Goal: Information Seeking & Learning: Learn about a topic

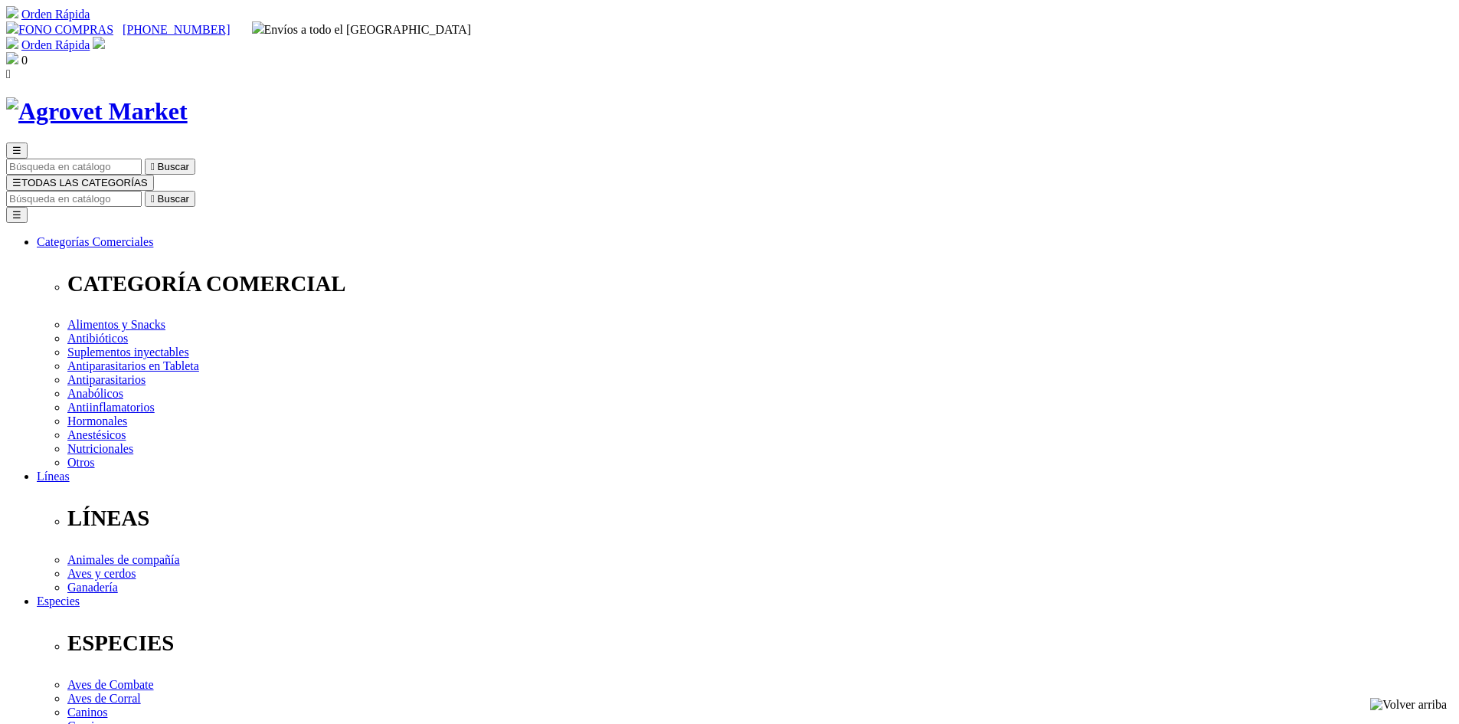
drag, startPoint x: 1145, startPoint y: 472, endPoint x: 1155, endPoint y: 473, distance: 10.8
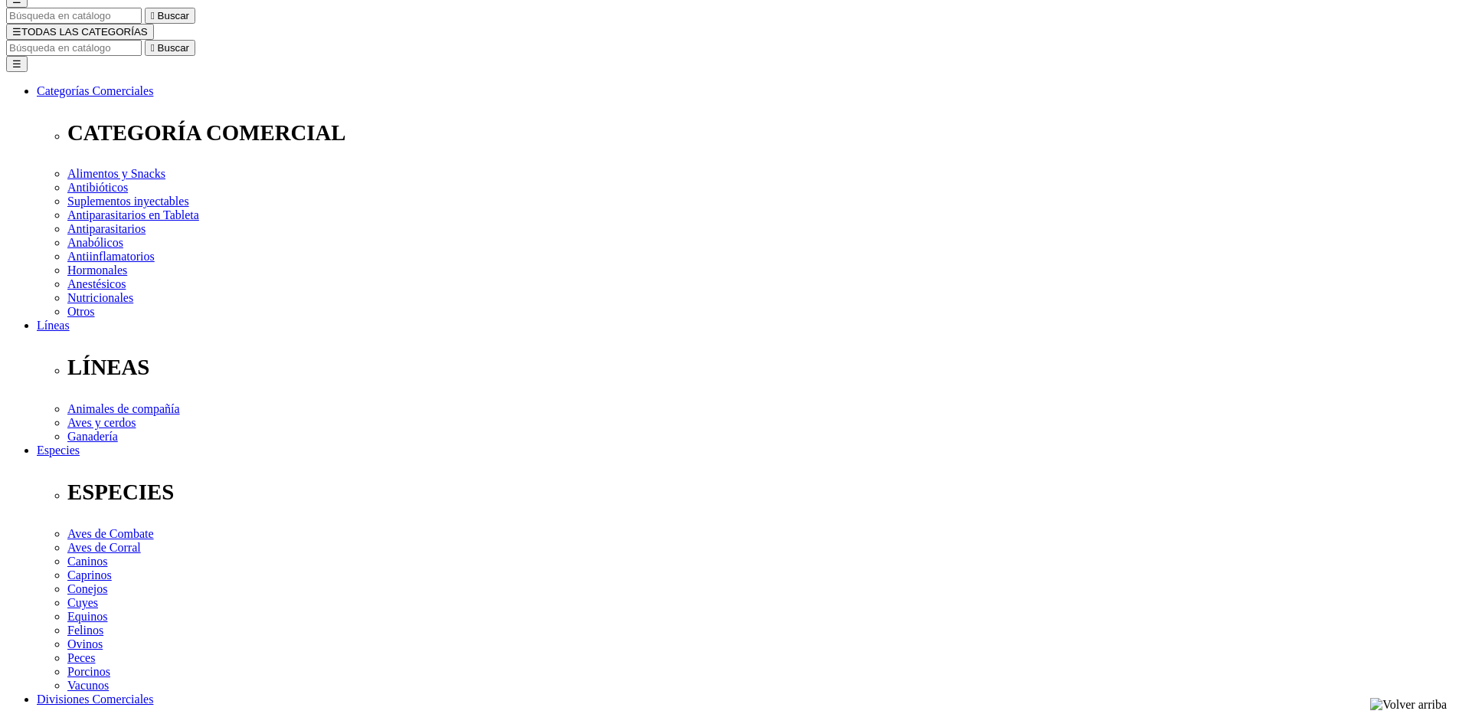
scroll to position [613, 0]
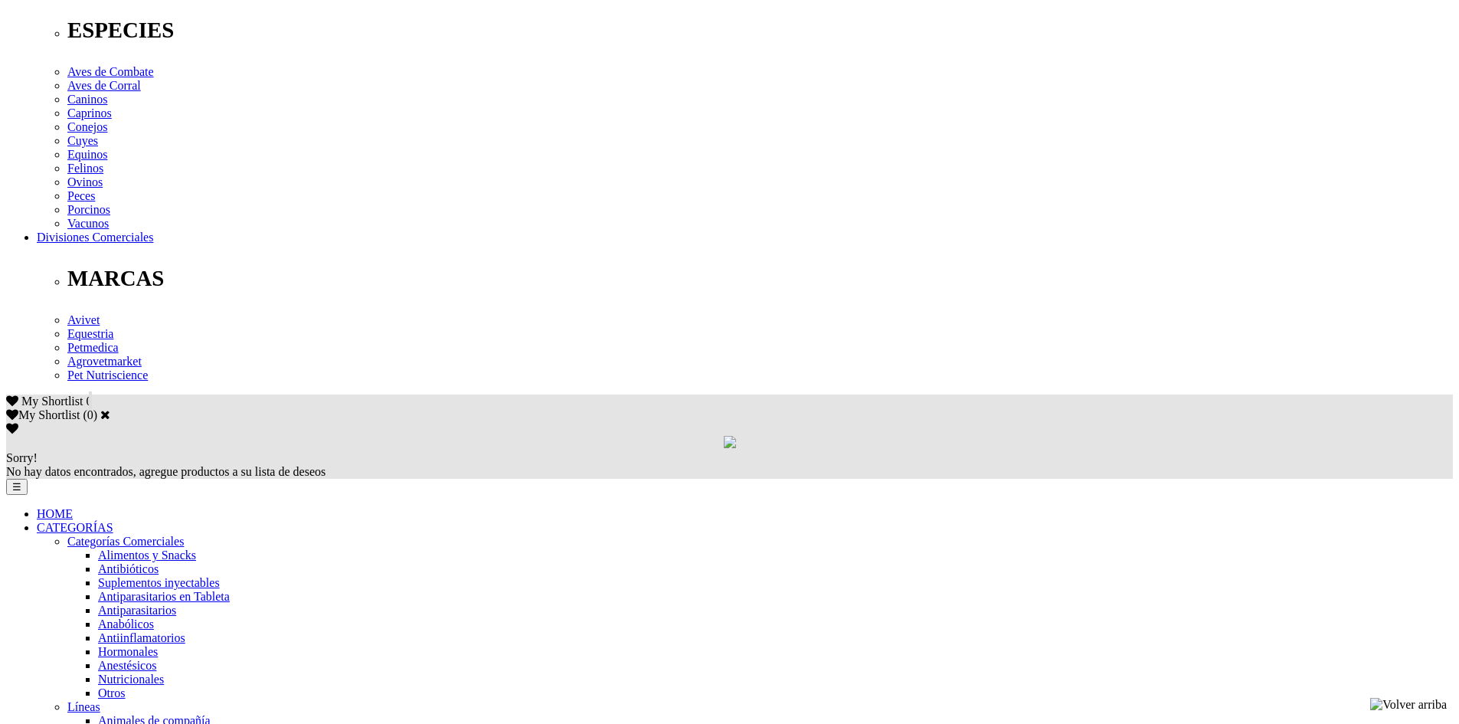
drag, startPoint x: 473, startPoint y: 134, endPoint x: 770, endPoint y: 137, distance: 296.5
drag, startPoint x: 481, startPoint y: 181, endPoint x: 848, endPoint y: 228, distance: 370.0
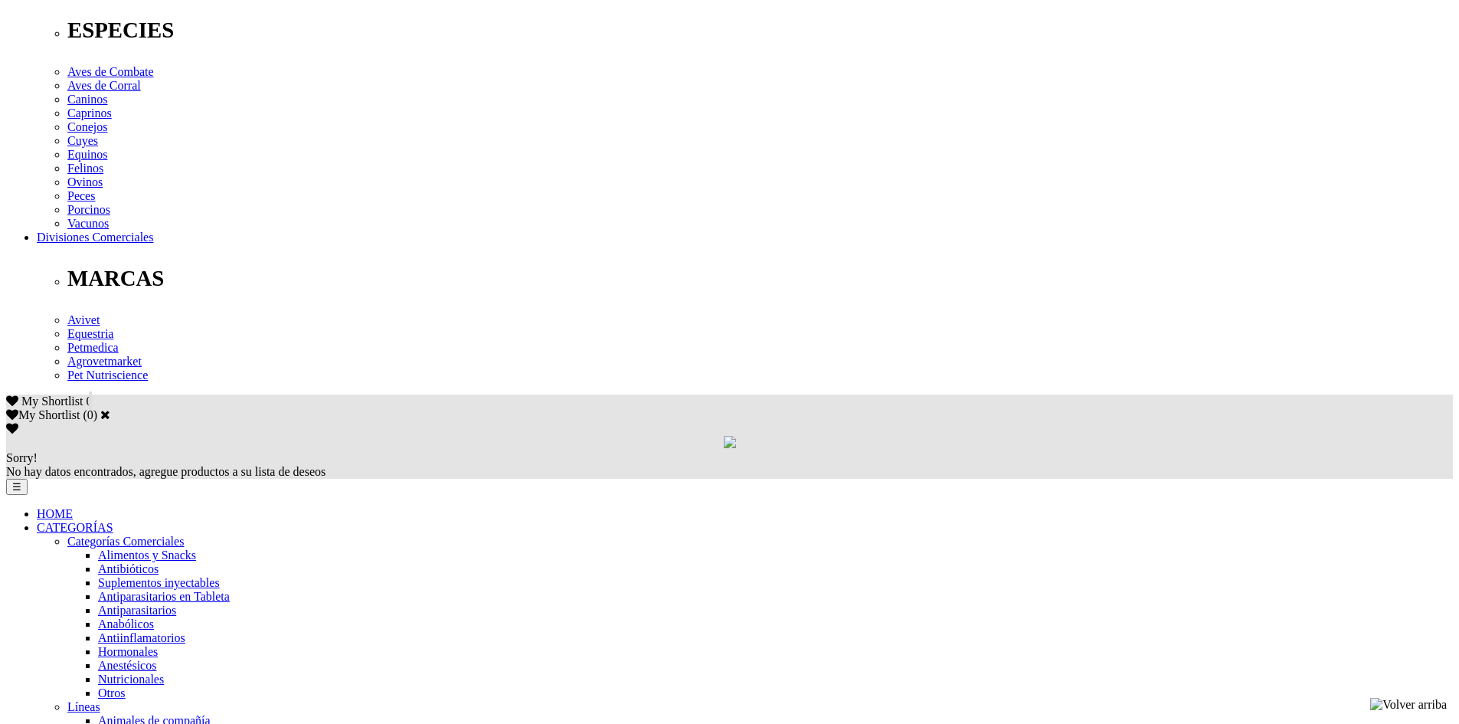
drag, startPoint x: 616, startPoint y: 162, endPoint x: 874, endPoint y: 222, distance: 265.2
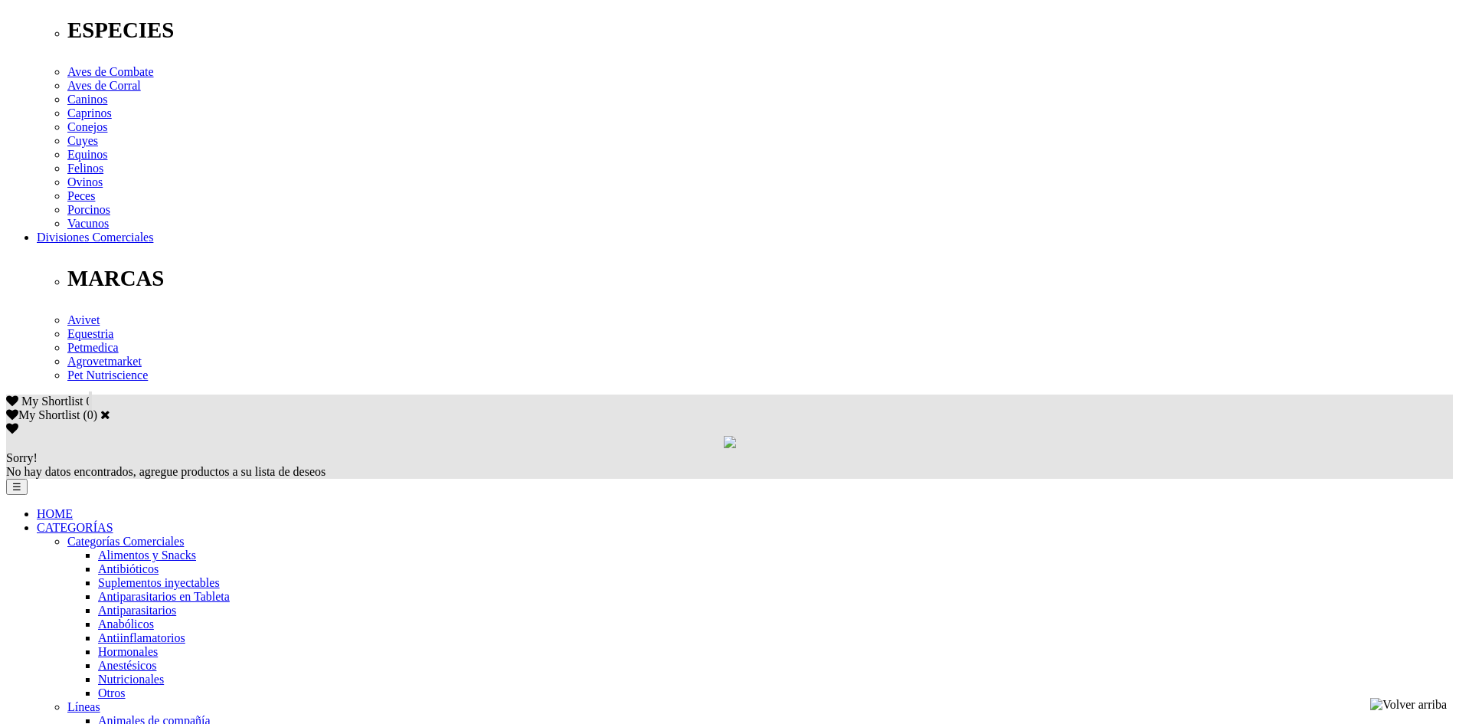
drag, startPoint x: 538, startPoint y: 192, endPoint x: 708, endPoint y: 254, distance: 180.8
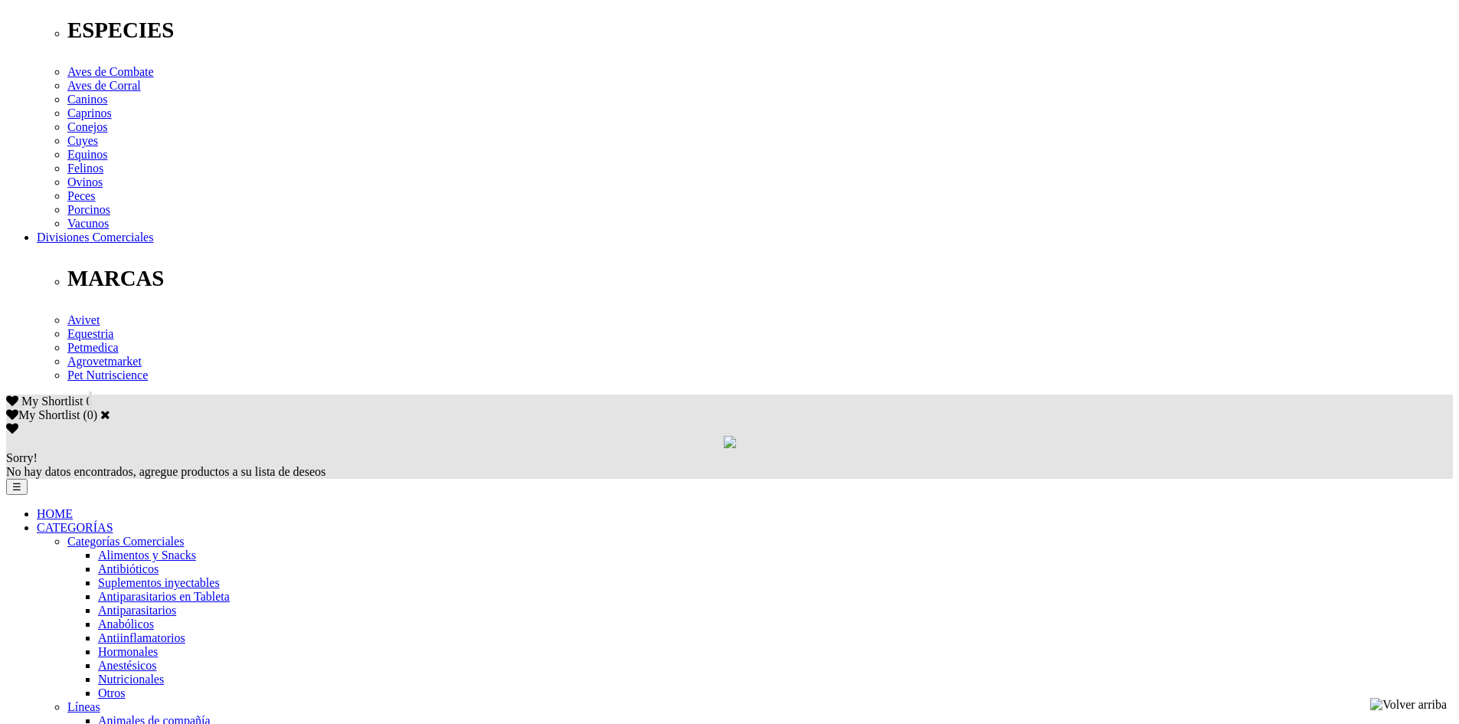
drag, startPoint x: 464, startPoint y: 184, endPoint x: 602, endPoint y: 181, distance: 137.9
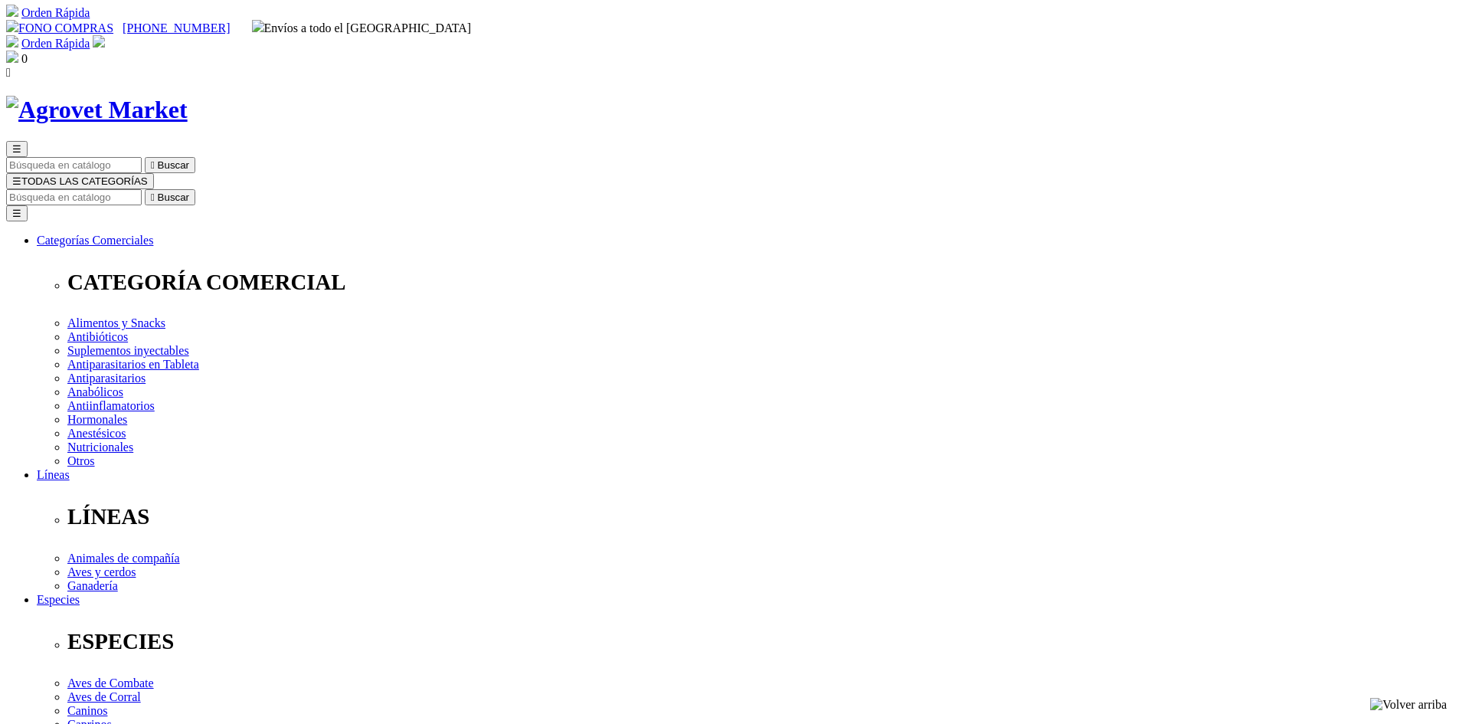
scroll to position [0, 0]
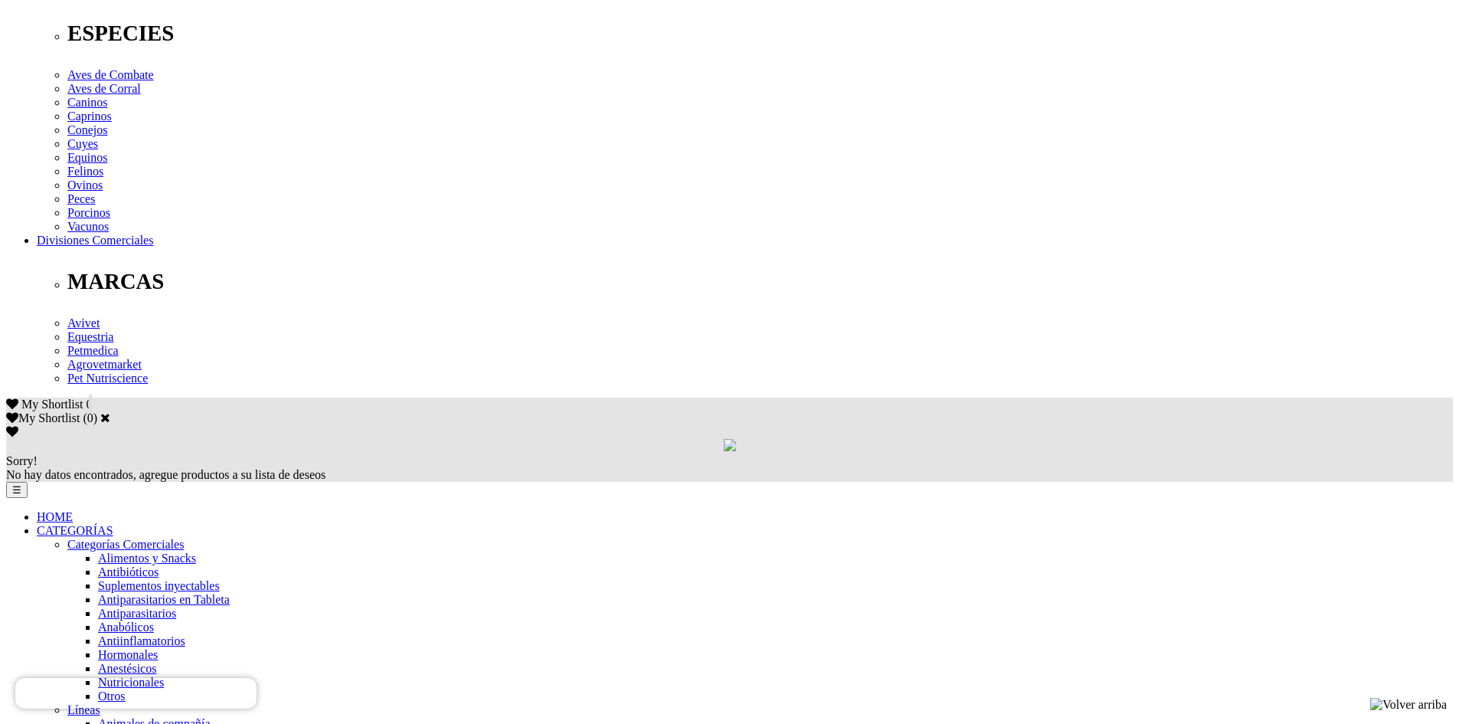
scroll to position [613, 0]
